Goal: Information Seeking & Learning: Learn about a topic

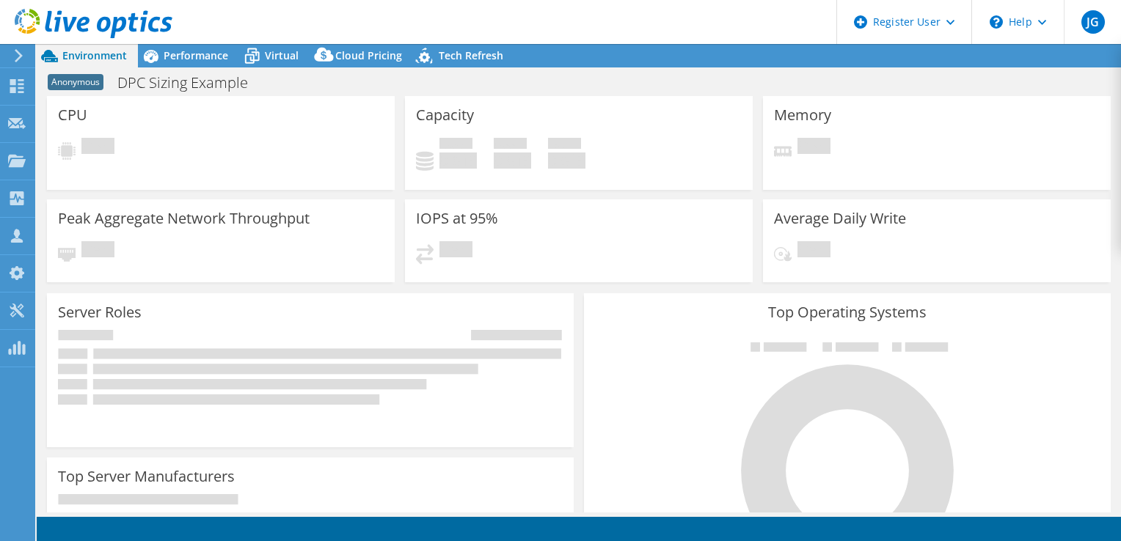
select select "EUFrankfurt"
select select "EUR"
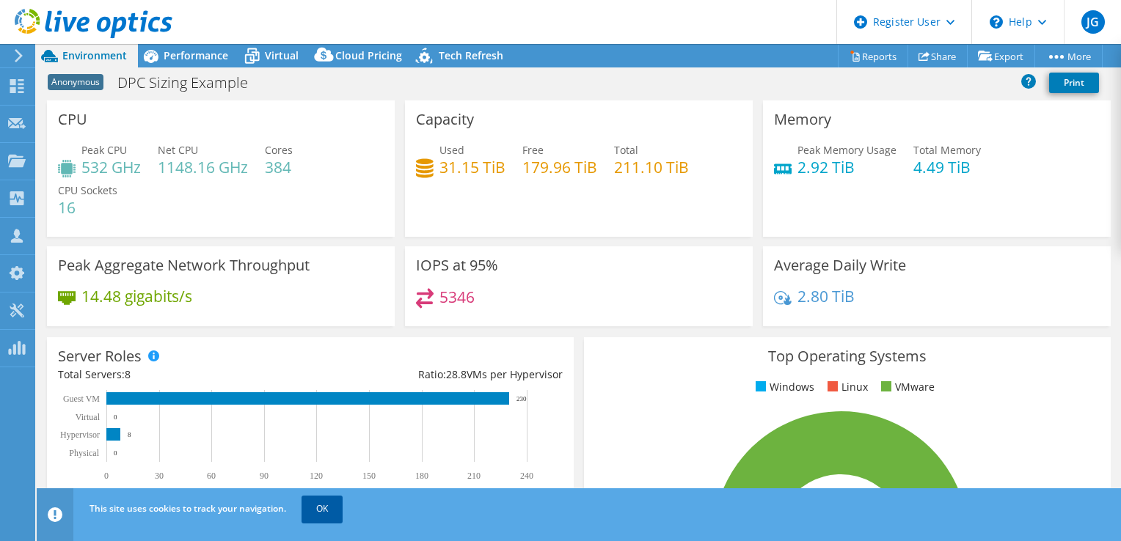
click at [323, 506] on link "OK" at bounding box center [321, 509] width 41 height 26
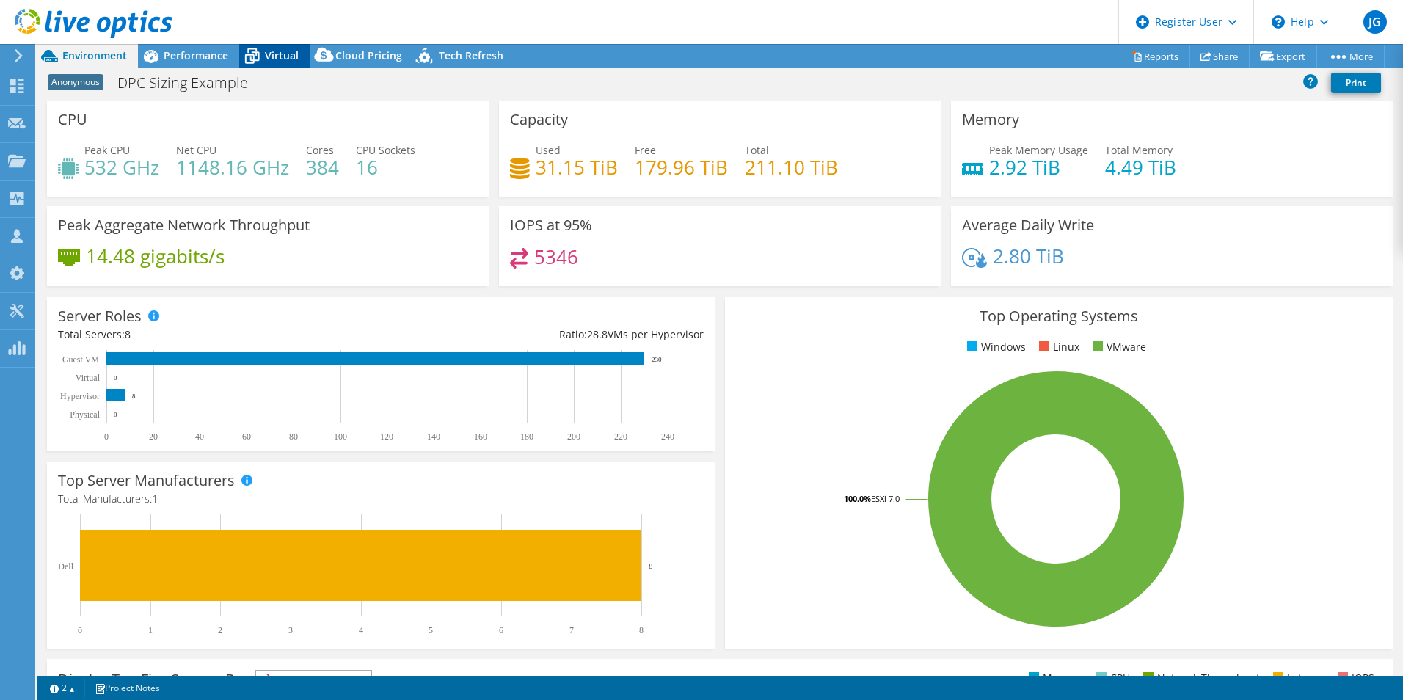
click at [264, 48] on icon at bounding box center [252, 56] width 26 height 26
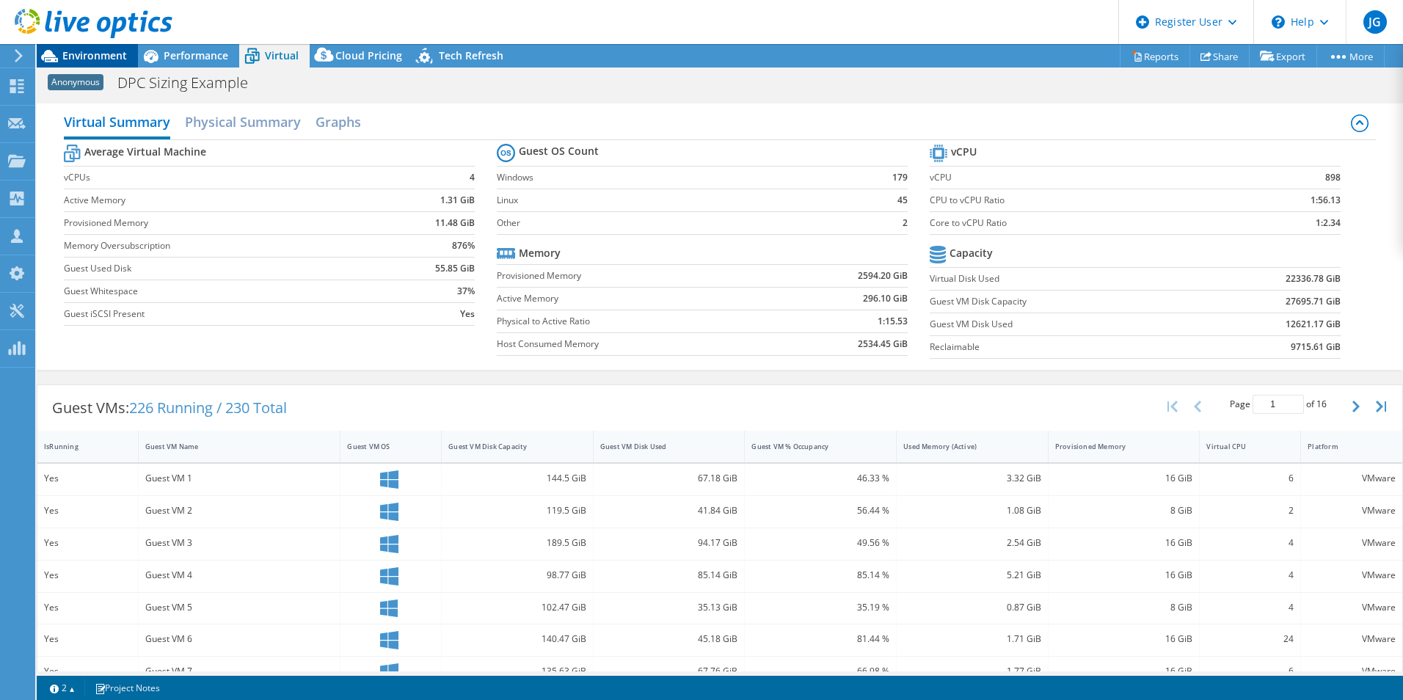
click at [103, 52] on span "Environment" at bounding box center [94, 55] width 65 height 14
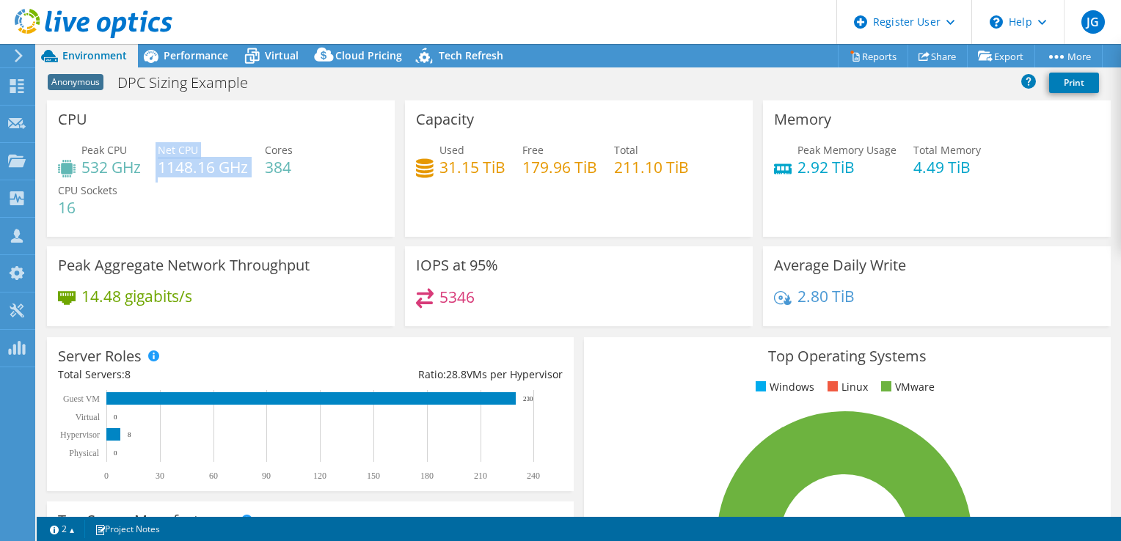
drag, startPoint x: 147, startPoint y: 148, endPoint x: 235, endPoint y: 180, distance: 94.2
click at [235, 180] on div "Peak CPU 532 GHz Net CPU 1148.16 GHz Cores 384 CPU Sockets 16" at bounding box center [221, 186] width 326 height 88
drag, startPoint x: 235, startPoint y: 180, endPoint x: 340, endPoint y: 207, distance: 108.4
click at [282, 205] on div "Peak CPU 532 GHz Net CPU 1148.16 GHz Cores 384 CPU Sockets 16" at bounding box center [221, 186] width 326 height 88
drag, startPoint x: 511, startPoint y: 145, endPoint x: 572, endPoint y: 167, distance: 65.4
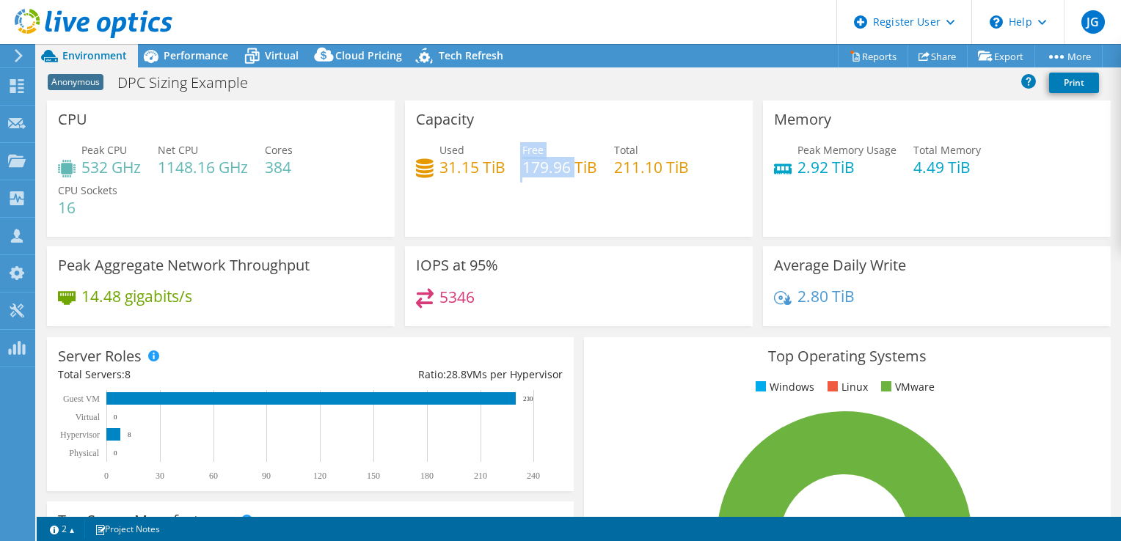
click at [572, 167] on div "Used 31.15 TiB Free 179.96 TiB Total 211.10 TiB" at bounding box center [579, 166] width 326 height 48
drag, startPoint x: 572, startPoint y: 167, endPoint x: 562, endPoint y: 205, distance: 39.5
click at [562, 205] on div "Capacity Used 31.15 TiB Free 179.96 TiB Total 211.10 TiB" at bounding box center [579, 168] width 348 height 136
drag, startPoint x: 307, startPoint y: 170, endPoint x: 259, endPoint y: 158, distance: 50.0
click at [259, 158] on div "Peak CPU 532 GHz Net CPU 1148.16 GHz Cores 384 CPU Sockets 16" at bounding box center [221, 186] width 326 height 88
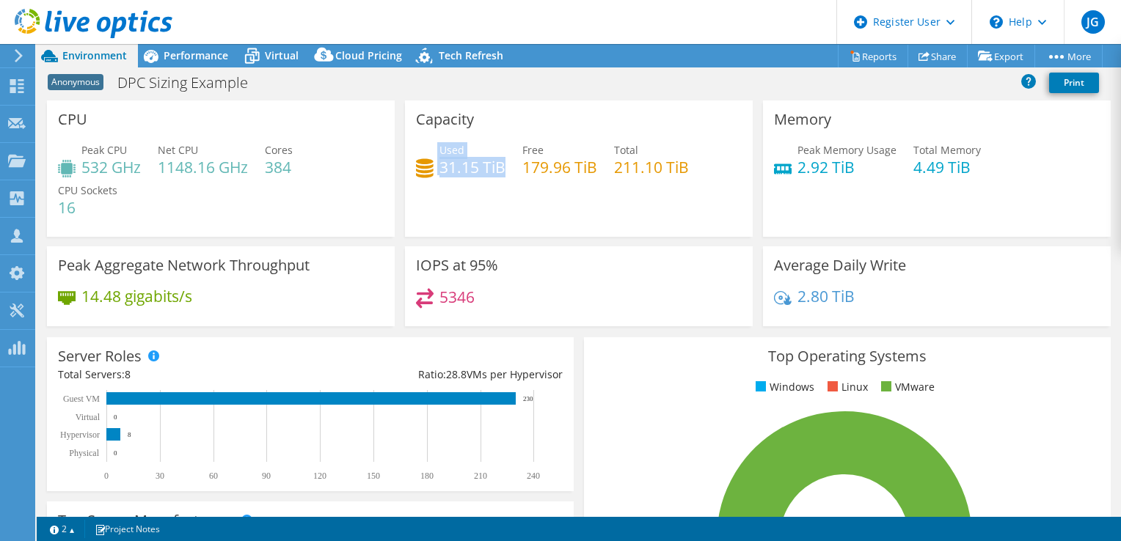
drag, startPoint x: 423, startPoint y: 151, endPoint x: 496, endPoint y: 173, distance: 75.9
click at [496, 173] on div "Used 31.15 TiB" at bounding box center [460, 158] width 89 height 33
drag, startPoint x: 496, startPoint y: 173, endPoint x: 672, endPoint y: 178, distance: 176.1
click at [672, 178] on div "Capacity Used 31.15 TiB Free 179.96 TiB Total 211.10 TiB" at bounding box center [579, 168] width 348 height 136
drag, startPoint x: 672, startPoint y: 178, endPoint x: 622, endPoint y: 180, distance: 49.9
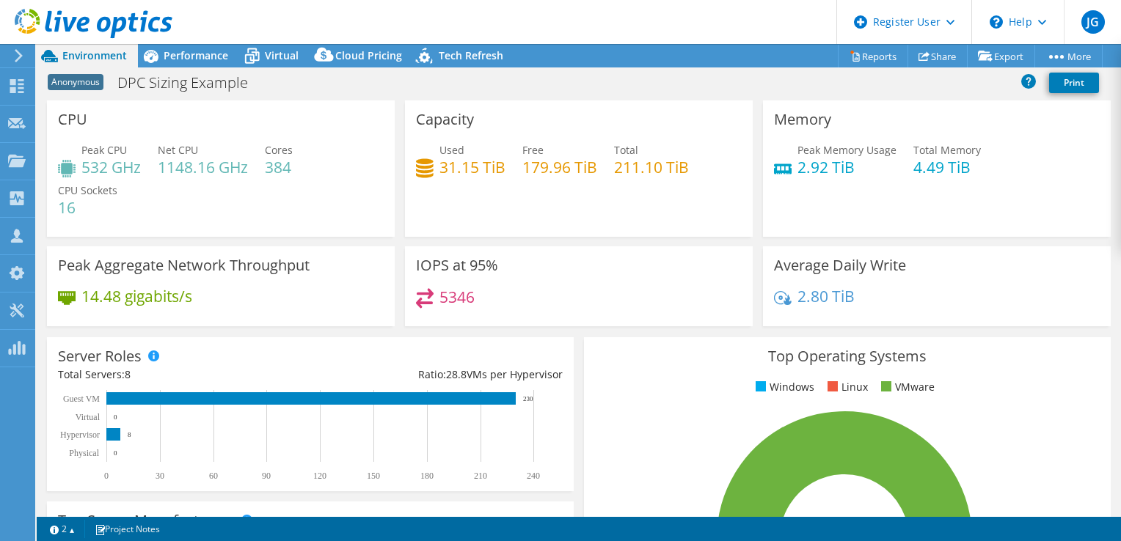
click at [622, 180] on div "Used 31.15 TiB Free 179.96 TiB Total 211.10 TiB" at bounding box center [579, 166] width 326 height 48
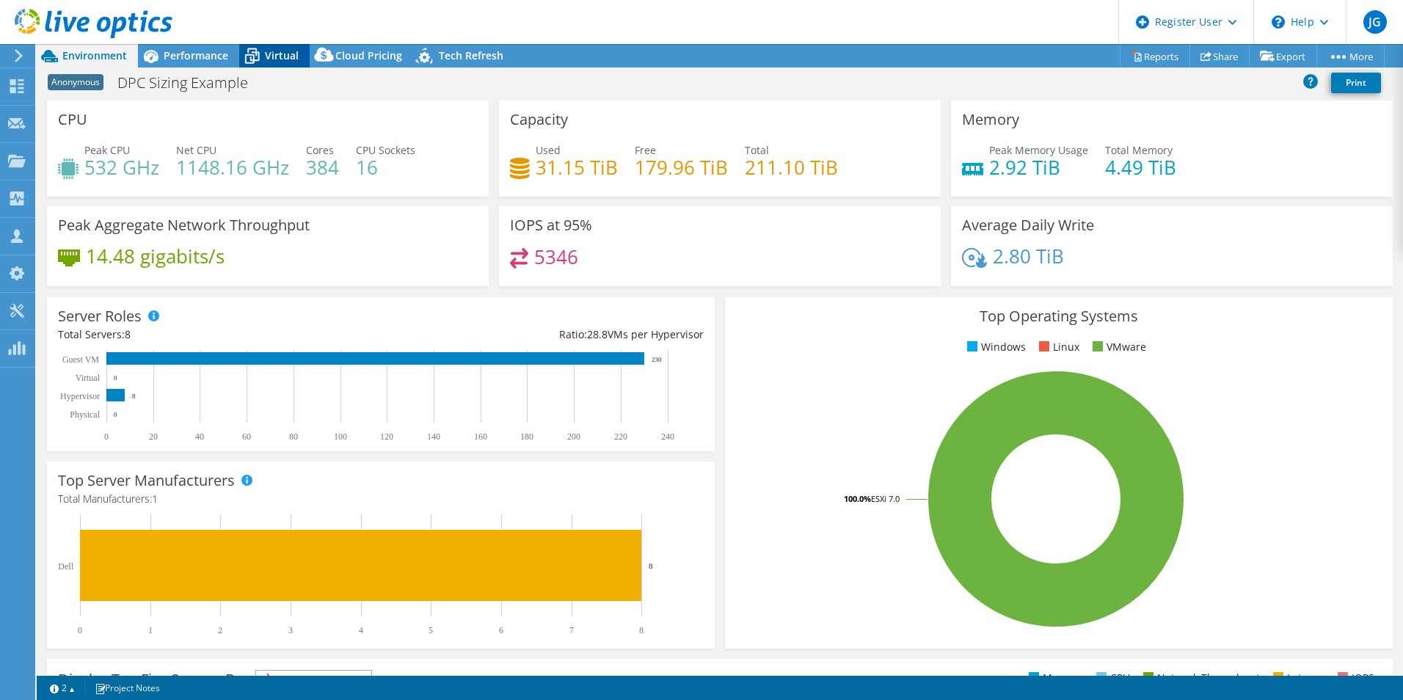
click at [261, 56] on icon at bounding box center [252, 56] width 26 height 26
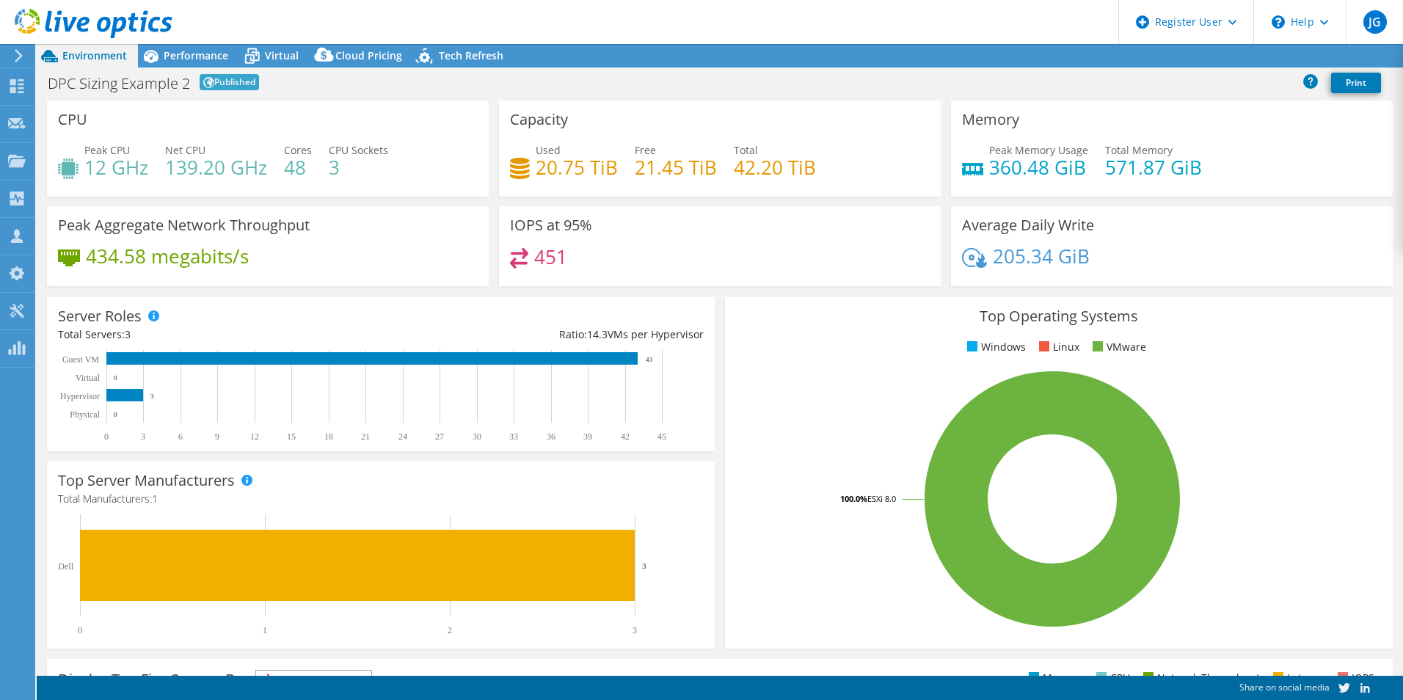
select select "EUFrankfurt"
select select "EUR"
select select "EUFrankfurt"
select select "EUR"
click at [214, 54] on span "Performance" at bounding box center [196, 55] width 65 height 14
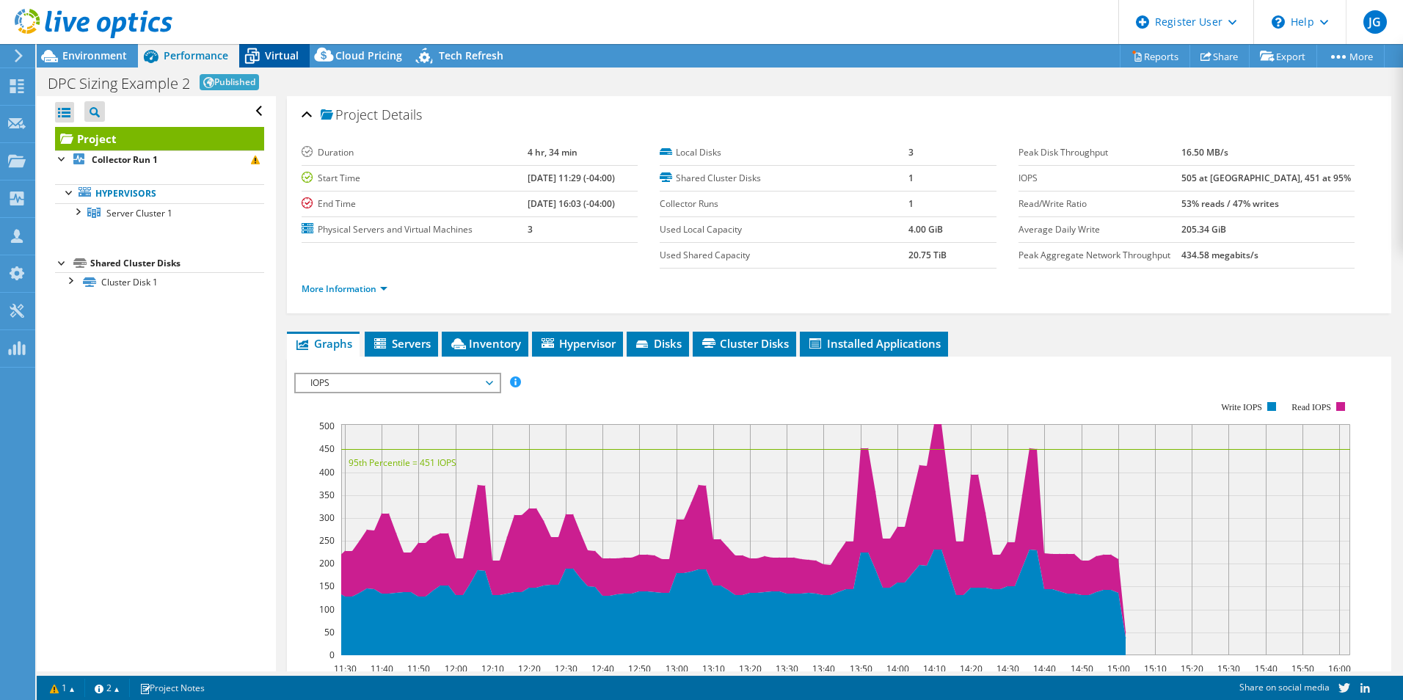
click at [288, 48] on div "Virtual" at bounding box center [274, 55] width 70 height 23
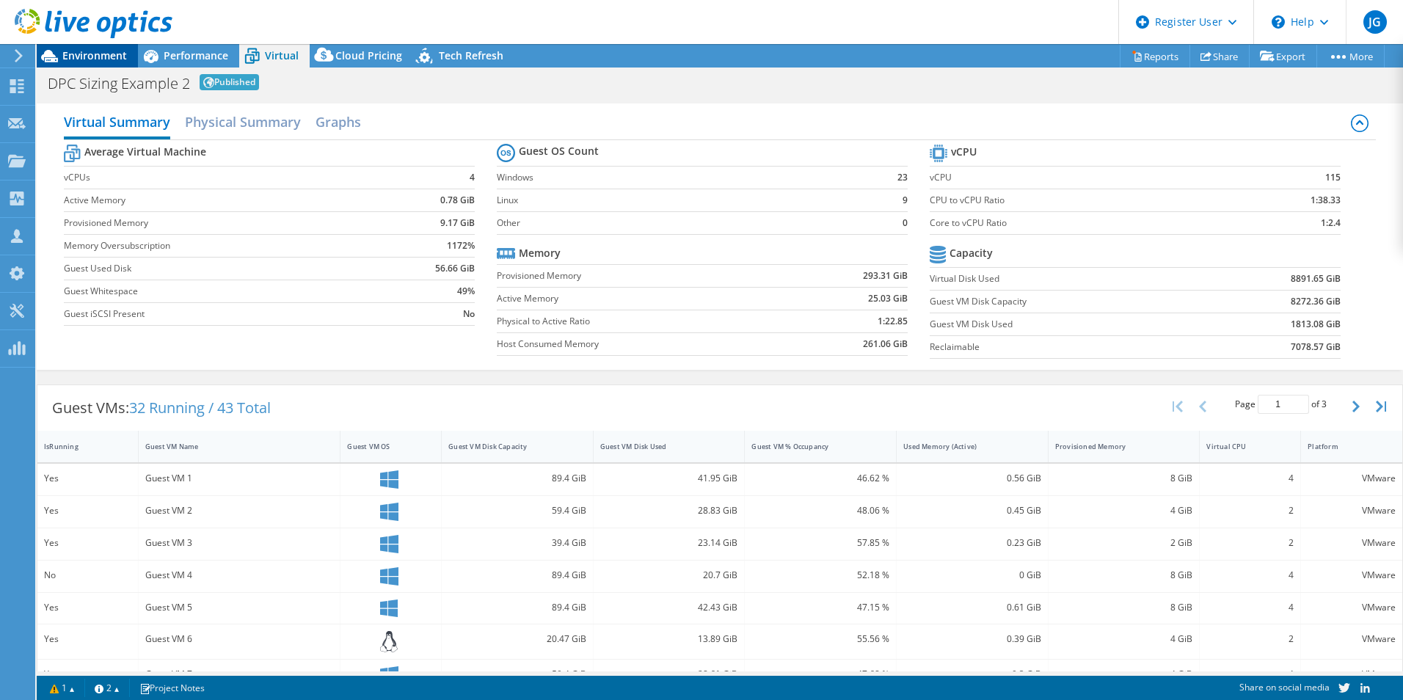
click at [85, 55] on span "Environment" at bounding box center [94, 55] width 65 height 14
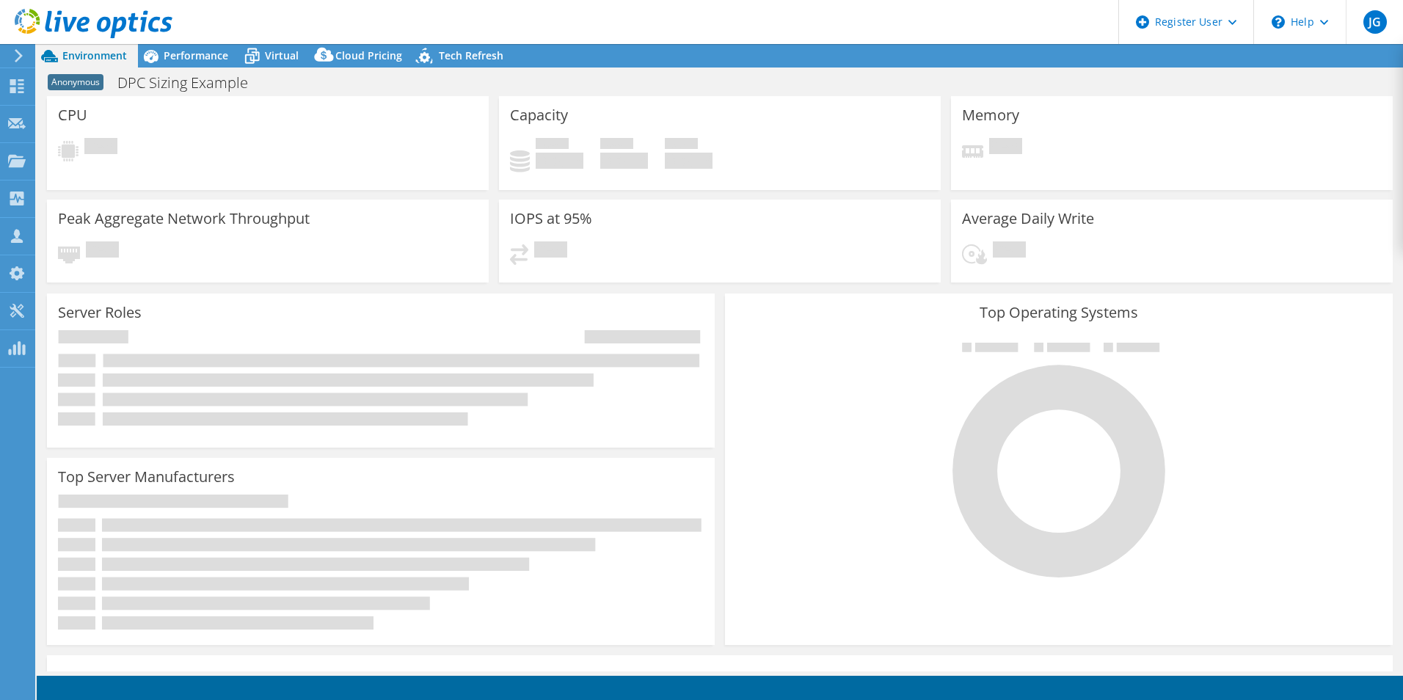
select select "USEast"
